Goal: Task Accomplishment & Management: Use online tool/utility

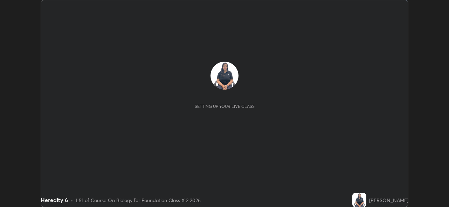
scroll to position [207, 449]
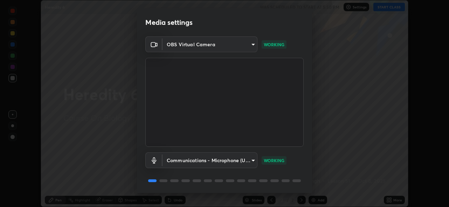
scroll to position [23, 0]
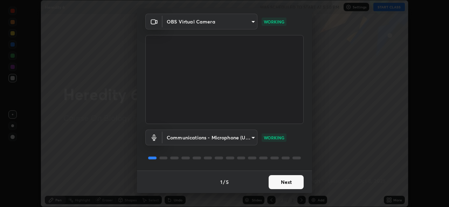
click at [291, 180] on button "Next" at bounding box center [286, 182] width 35 height 14
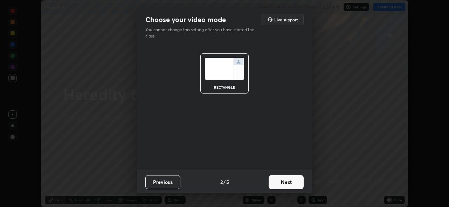
click at [293, 183] on button "Next" at bounding box center [286, 182] width 35 height 14
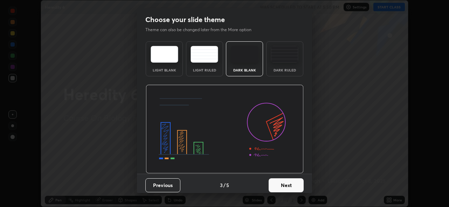
click at [296, 182] on button "Next" at bounding box center [286, 185] width 35 height 14
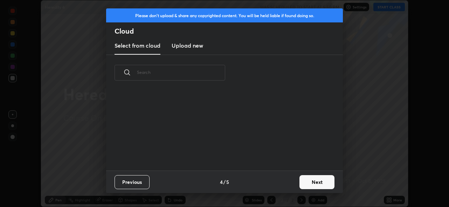
click at [310, 182] on button "Next" at bounding box center [317, 182] width 35 height 14
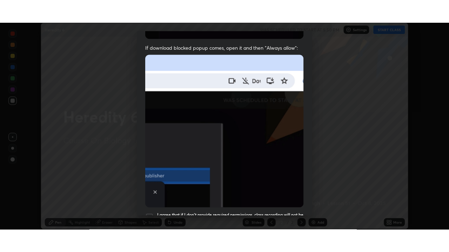
scroll to position [166, 0]
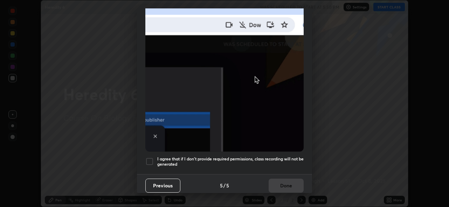
click at [152, 159] on div at bounding box center [149, 161] width 8 height 8
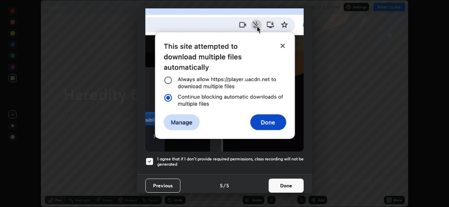
click at [290, 184] on button "Done" at bounding box center [286, 186] width 35 height 14
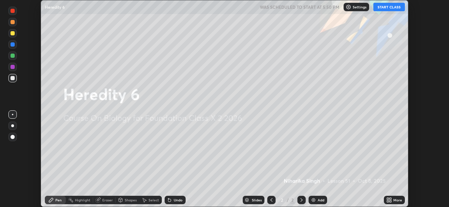
click at [392, 9] on button "START CLASS" at bounding box center [390, 7] width 32 height 8
click at [397, 197] on div "More" at bounding box center [394, 200] width 21 height 8
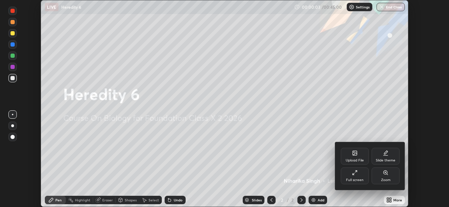
click at [360, 175] on div "Full screen" at bounding box center [355, 176] width 28 height 17
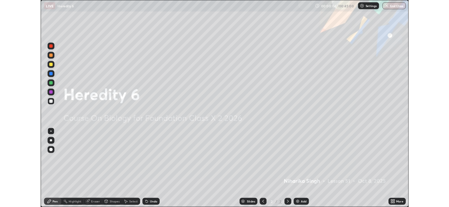
scroll to position [252, 449]
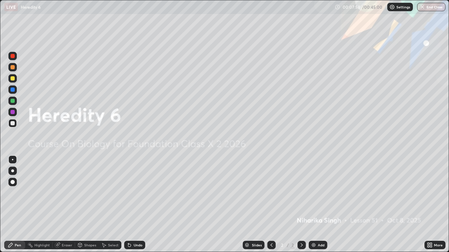
click at [68, 207] on div "Eraser" at bounding box center [67, 246] width 11 height 4
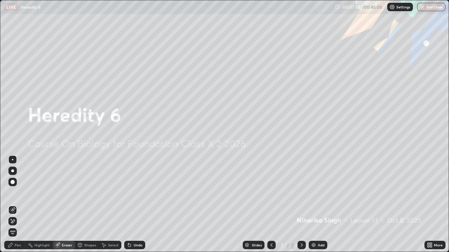
click at [13, 207] on span "Erase all" at bounding box center [13, 233] width 8 height 4
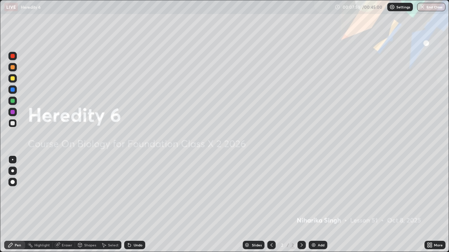
click at [14, 207] on div "Pen" at bounding box center [14, 245] width 21 height 8
click at [13, 66] on div at bounding box center [13, 67] width 4 height 4
click at [63, 207] on div "Eraser" at bounding box center [67, 246] width 11 height 4
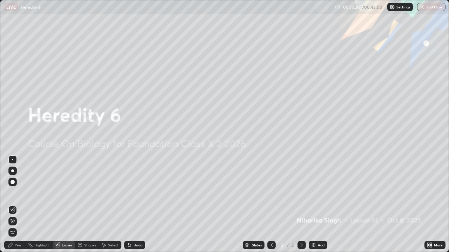
click at [64, 207] on div "Eraser" at bounding box center [67, 246] width 11 height 4
click at [15, 207] on div "Pen" at bounding box center [18, 246] width 6 height 4
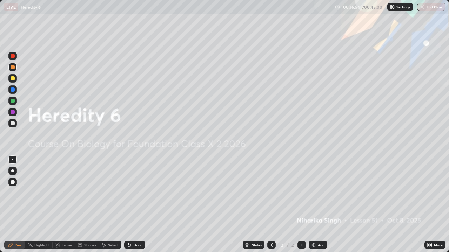
click at [69, 207] on div "Eraser" at bounding box center [67, 246] width 11 height 4
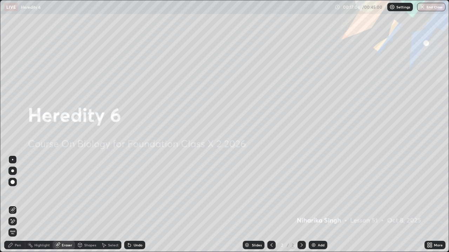
click at [17, 207] on div "Pen" at bounding box center [18, 246] width 6 height 4
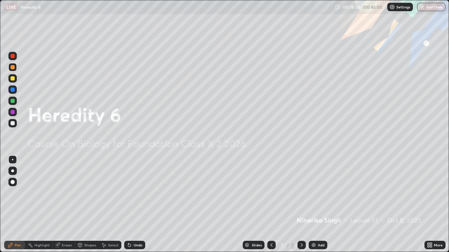
click at [15, 125] on div at bounding box center [12, 123] width 8 height 8
click at [65, 207] on div "Eraser" at bounding box center [67, 246] width 11 height 4
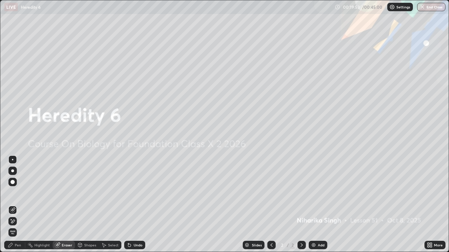
click at [18, 207] on div "Pen" at bounding box center [18, 246] width 6 height 4
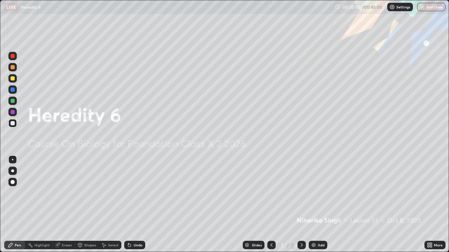
click at [67, 207] on div "Eraser" at bounding box center [67, 246] width 11 height 4
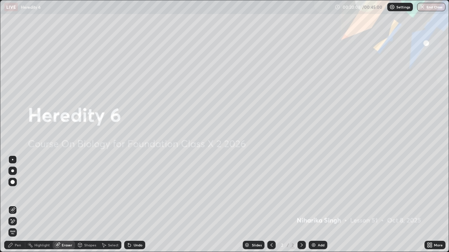
click at [14, 207] on div "Pen" at bounding box center [14, 245] width 21 height 8
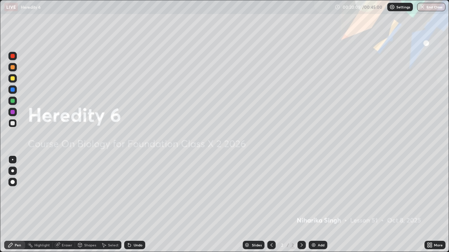
click at [65, 207] on div "Eraser" at bounding box center [67, 246] width 11 height 4
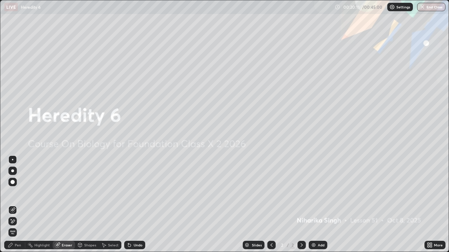
click at [16, 207] on div "Pen" at bounding box center [18, 246] width 6 height 4
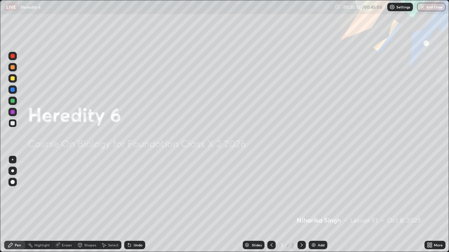
click at [319, 207] on div "Add" at bounding box center [321, 246] width 7 height 4
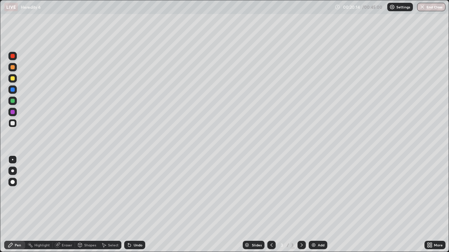
click at [12, 66] on div at bounding box center [13, 67] width 4 height 4
click at [67, 207] on div "Eraser" at bounding box center [67, 246] width 11 height 4
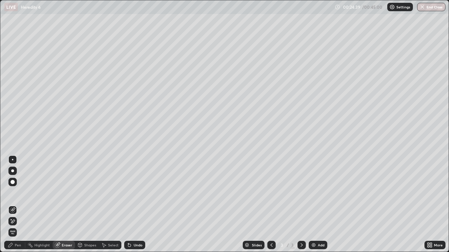
click at [20, 207] on div "Pen" at bounding box center [18, 246] width 6 height 4
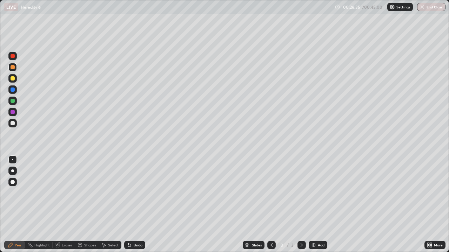
click at [68, 207] on div "Eraser" at bounding box center [67, 246] width 11 height 4
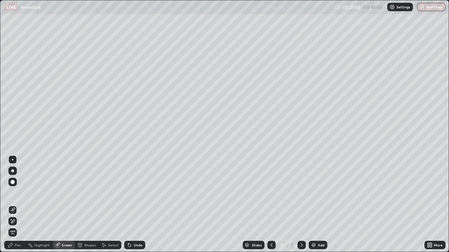
click at [15, 207] on div "Pen" at bounding box center [18, 246] width 6 height 4
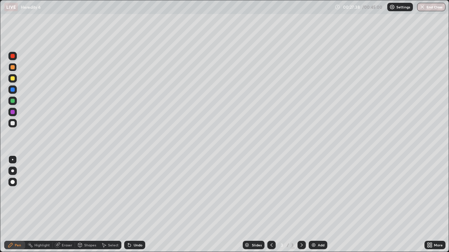
click at [14, 123] on div at bounding box center [13, 123] width 4 height 4
click at [13, 102] on div at bounding box center [13, 101] width 4 height 4
click at [63, 207] on div "Eraser" at bounding box center [67, 246] width 11 height 4
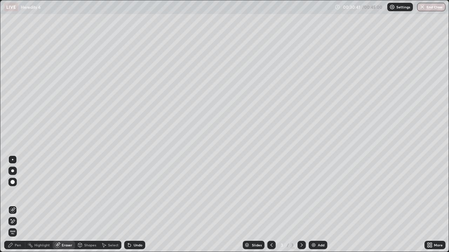
click at [18, 207] on div "Pen" at bounding box center [18, 246] width 6 height 4
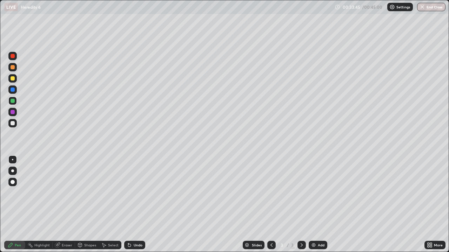
click at [64, 207] on div "Eraser" at bounding box center [67, 246] width 11 height 4
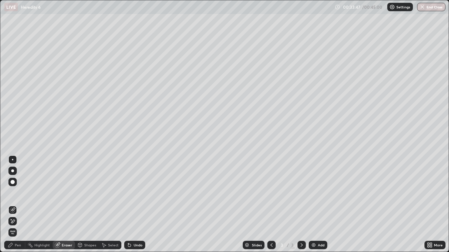
click at [19, 207] on div "Pen" at bounding box center [18, 246] width 6 height 4
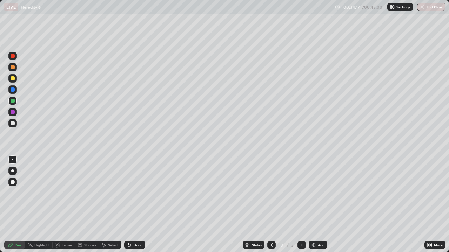
click at [65, 207] on div "Eraser" at bounding box center [67, 246] width 11 height 4
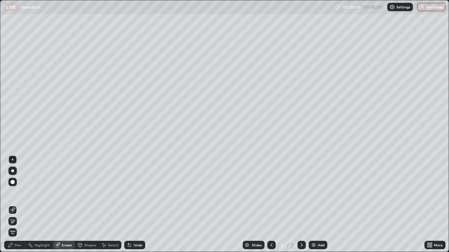
click at [15, 207] on div "Pen" at bounding box center [18, 246] width 6 height 4
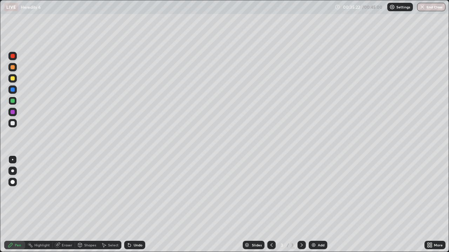
click at [13, 80] on div at bounding box center [13, 78] width 4 height 4
click at [13, 57] on div at bounding box center [13, 56] width 4 height 4
click at [315, 207] on img at bounding box center [314, 246] width 6 height 6
click at [14, 80] on div at bounding box center [13, 78] width 4 height 4
click at [13, 113] on div at bounding box center [13, 112] width 4 height 4
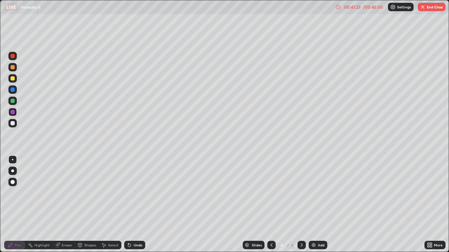
click at [13, 99] on div at bounding box center [13, 101] width 4 height 4
click at [14, 57] on div at bounding box center [13, 56] width 4 height 4
click at [13, 101] on div at bounding box center [13, 101] width 4 height 4
click at [13, 56] on div at bounding box center [13, 56] width 4 height 4
click at [69, 207] on div "Eraser" at bounding box center [67, 246] width 11 height 4
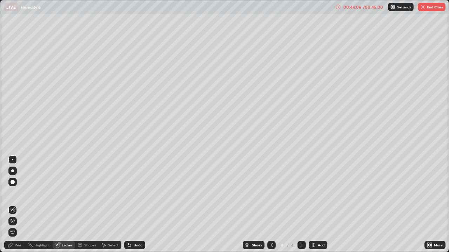
click at [16, 207] on div "Pen" at bounding box center [18, 246] width 6 height 4
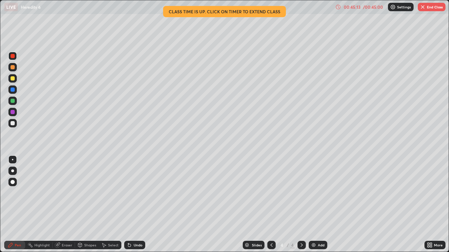
click at [439, 207] on div "More" at bounding box center [438, 246] width 9 height 4
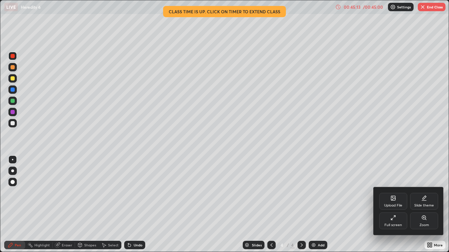
click at [438, 207] on div at bounding box center [224, 126] width 449 height 252
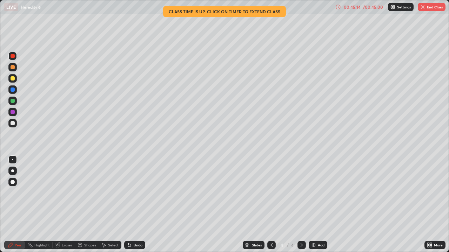
click at [434, 207] on div "More" at bounding box center [434, 245] width 21 height 8
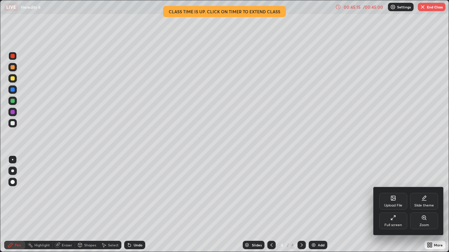
click at [392, 207] on icon at bounding box center [392, 219] width 2 height 2
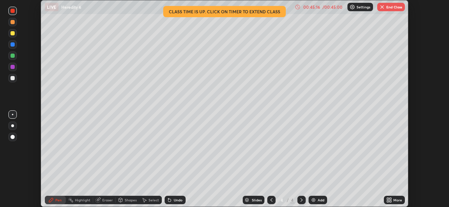
scroll to position [207, 449]
click at [394, 7] on button "End Class" at bounding box center [391, 7] width 28 height 8
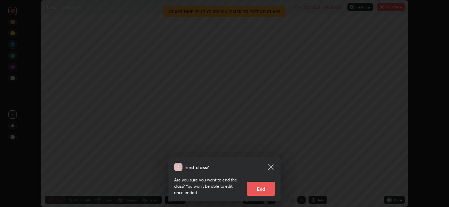
click at [263, 189] on button "End" at bounding box center [261, 189] width 28 height 14
